Goal: Register for event/course

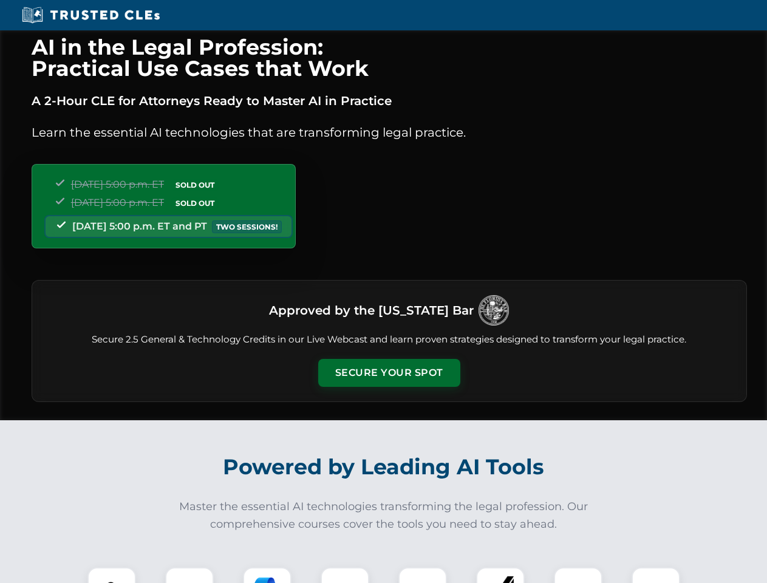
click at [388, 373] on button "Secure Your Spot" at bounding box center [389, 373] width 142 height 28
click at [112, 575] on img at bounding box center [111, 591] width 35 height 35
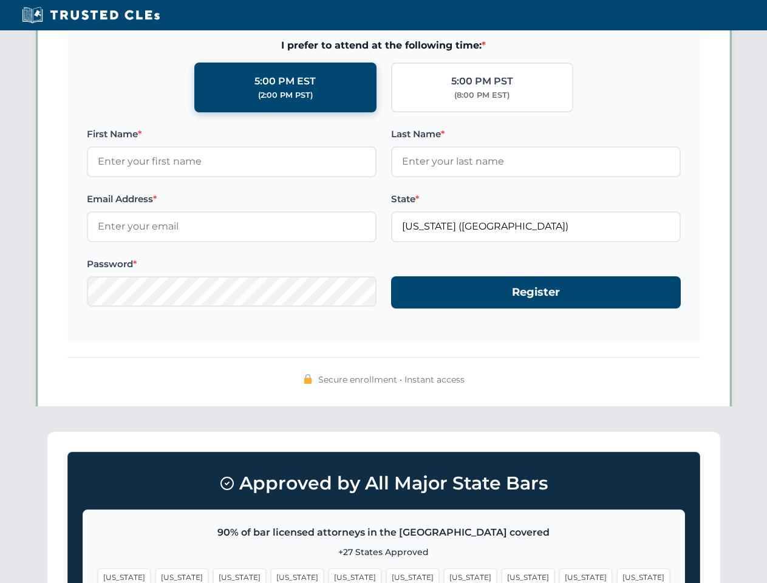
click at [444, 575] on span "[US_STATE]" at bounding box center [470, 577] width 53 height 18
click at [559, 575] on span "[US_STATE]" at bounding box center [585, 577] width 53 height 18
